Goal: Information Seeking & Learning: Learn about a topic

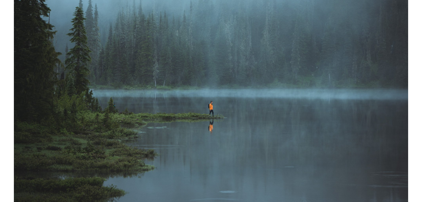
scroll to position [111, 0]
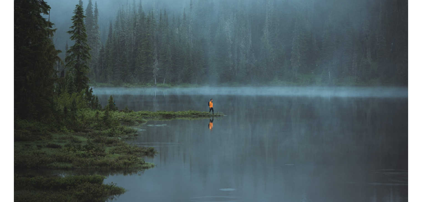
click at [179, 122] on img at bounding box center [211, 83] width 394 height 246
click at [157, 126] on img at bounding box center [211, 83] width 394 height 246
click at [161, 124] on img at bounding box center [211, 83] width 394 height 246
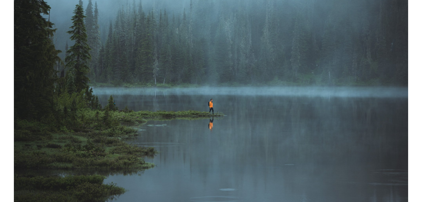
click at [109, 106] on img at bounding box center [211, 83] width 394 height 246
click at [106, 98] on img at bounding box center [211, 83] width 394 height 246
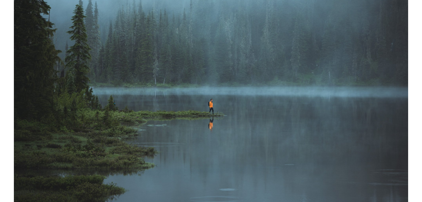
click at [106, 98] on img at bounding box center [211, 83] width 394 height 246
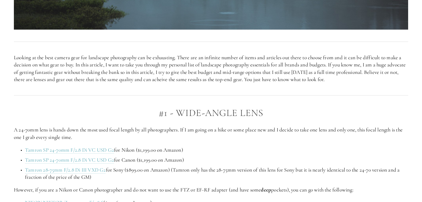
click at [96, 100] on div at bounding box center [210, 95] width 403 height 15
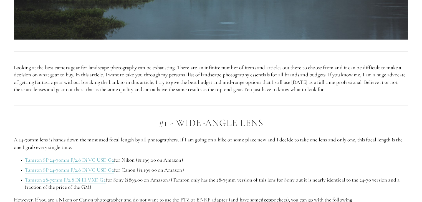
scroll to position [277, 0]
